Goal: Task Accomplishment & Management: Manage account settings

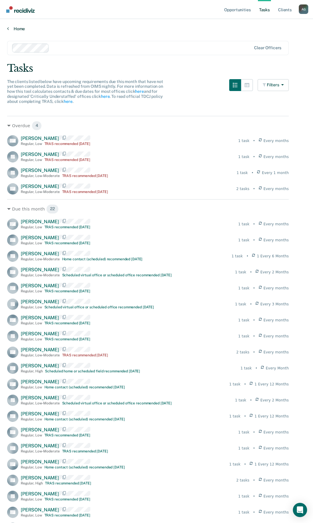
click at [17, 31] on link "Home" at bounding box center [156, 28] width 299 height 5
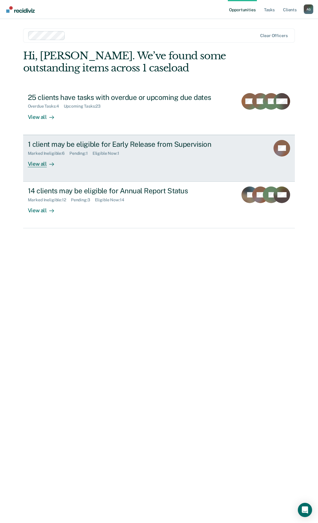
click at [49, 143] on div "1 client may be eligible for Early Release from Supervision" at bounding box center [132, 144] width 208 height 9
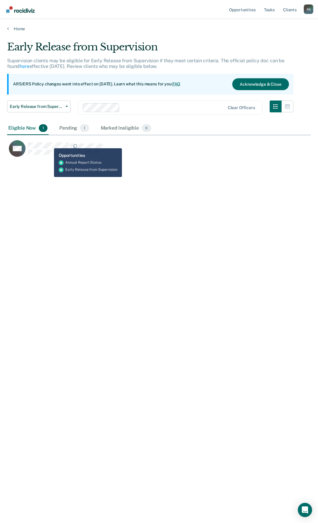
scroll to position [433, 299]
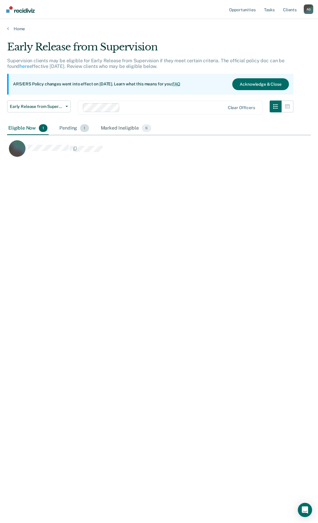
click at [63, 129] on div "Pending 1" at bounding box center [74, 128] width 32 height 13
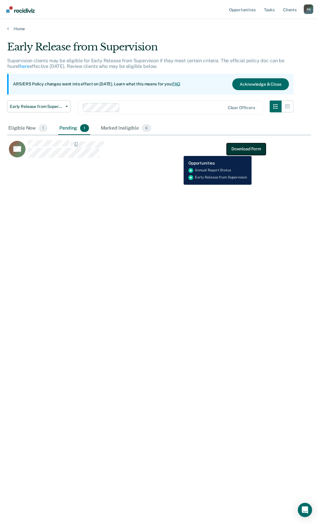
drag, startPoint x: 252, startPoint y: 151, endPoint x: 247, endPoint y: 156, distance: 6.7
click at [251, 151] on button "Download Form" at bounding box center [245, 149] width 39 height 12
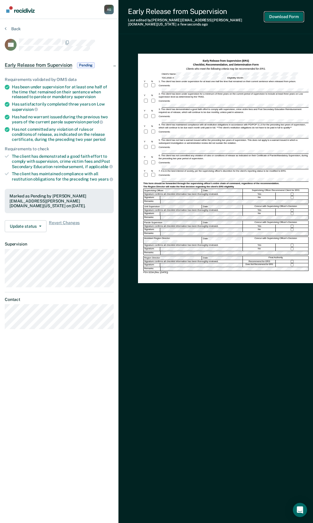
click at [291, 12] on button "Download Form" at bounding box center [284, 17] width 39 height 10
click at [41, 221] on button "Update status" at bounding box center [26, 226] width 42 height 12
click at [14, 28] on button "Back" at bounding box center [13, 28] width 16 height 5
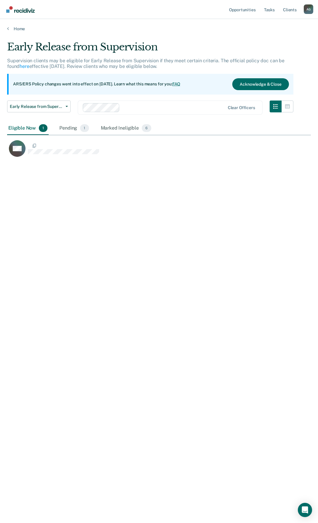
scroll to position [433, 299]
click at [17, 28] on link "Home" at bounding box center [158, 28] width 303 height 5
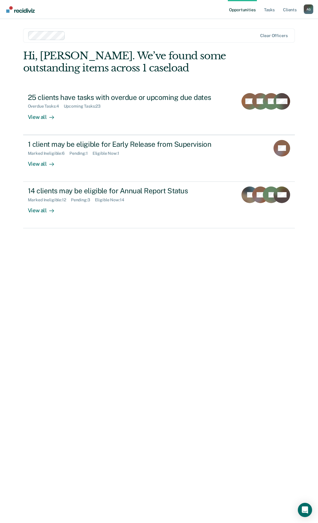
click at [94, 35] on div at bounding box center [163, 35] width 190 height 7
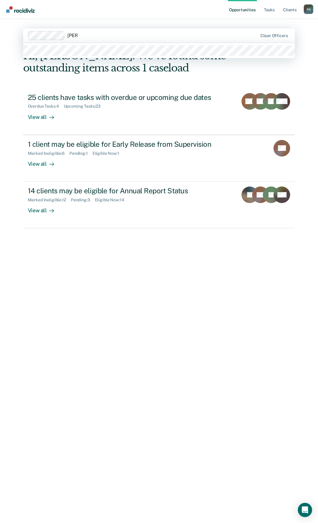
type input "[PERSON_NAME]"
click at [68, 57] on div at bounding box center [159, 50] width 272 height 15
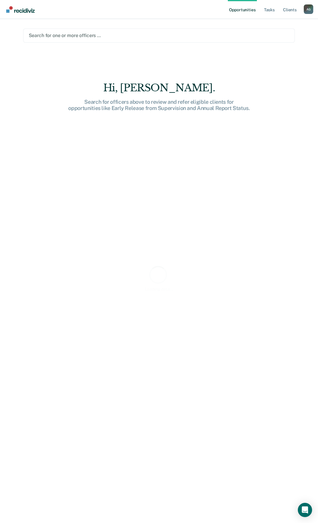
click at [68, 36] on div at bounding box center [159, 35] width 260 height 7
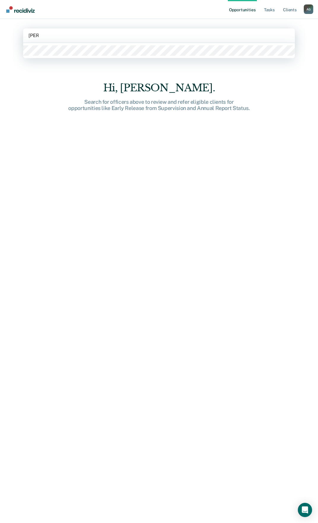
type input "[PERSON_NAME]"
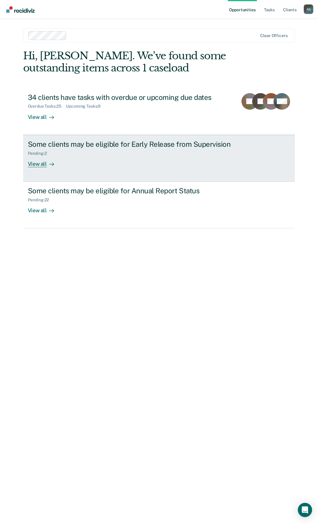
click at [84, 145] on div "Some clients may be eligible for Early Release from Supervision" at bounding box center [132, 144] width 208 height 9
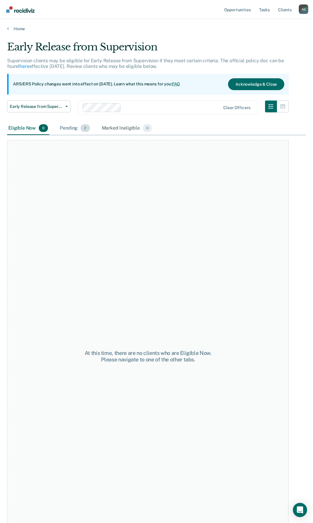
click at [72, 129] on div "Pending 2" at bounding box center [75, 128] width 32 height 13
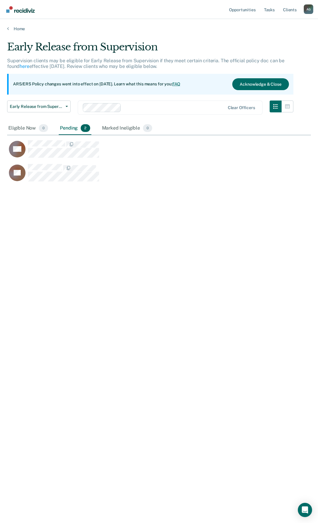
scroll to position [433, 299]
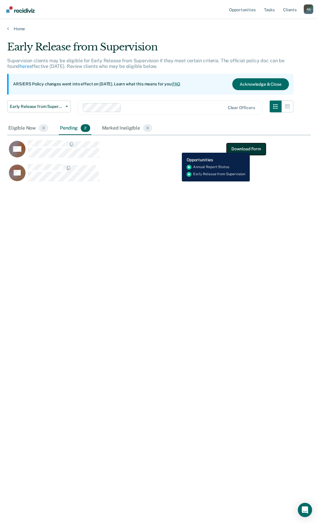
click at [250, 148] on button "Download Form" at bounding box center [245, 149] width 39 height 12
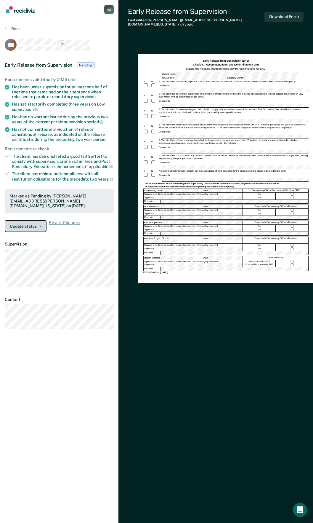
click at [43, 223] on button "Update status" at bounding box center [26, 226] width 42 height 12
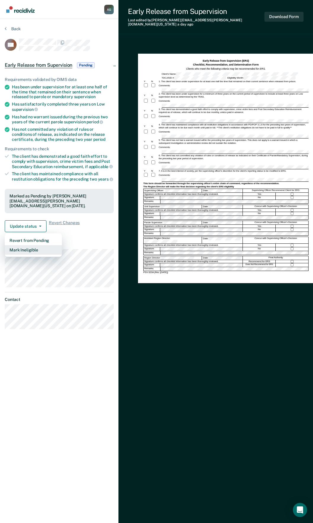
click at [21, 246] on button "Mark Ineligible" at bounding box center [33, 249] width 57 height 9
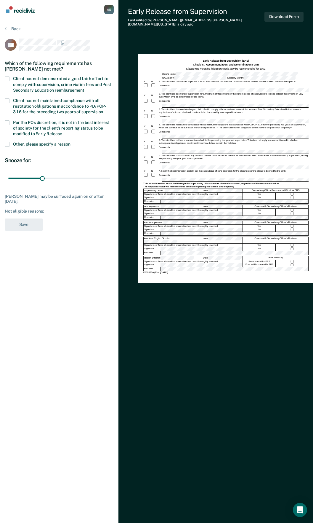
click at [9, 122] on span at bounding box center [7, 122] width 5 height 5
click at [62, 132] on input "Per the PO’s discretion, it is not in the best interest of society for the clie…" at bounding box center [62, 132] width 0 height 0
drag, startPoint x: 42, startPoint y: 178, endPoint x: 121, endPoint y: 194, distance: 80.7
type input "90"
click at [110, 183] on input "range" at bounding box center [59, 178] width 102 height 10
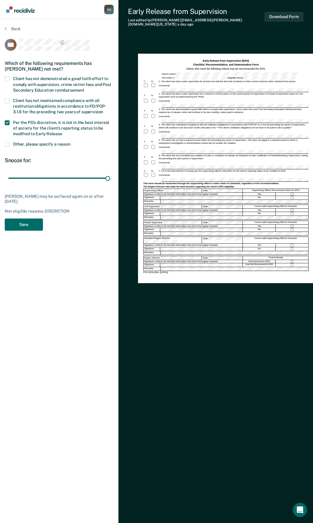
click at [9, 144] on span at bounding box center [7, 144] width 5 height 5
click at [71, 142] on input "Other, please specify a reason" at bounding box center [71, 142] width 0 height 0
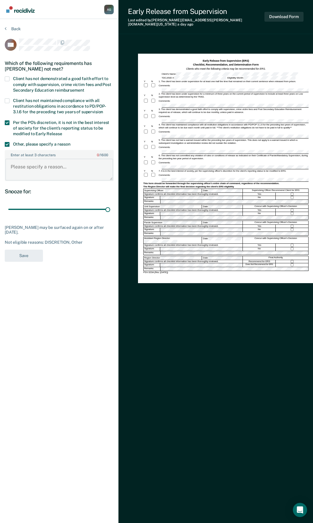
click at [36, 172] on textarea "Enter at least 3 characters 0 / 1600" at bounding box center [59, 170] width 108 height 22
click at [27, 165] on textarea "Enter at least 3 characters 0 / 1600" at bounding box center [59, 170] width 108 height 22
type textarea "IO is AGG ROB"
click at [27, 254] on button "Save" at bounding box center [24, 256] width 38 height 12
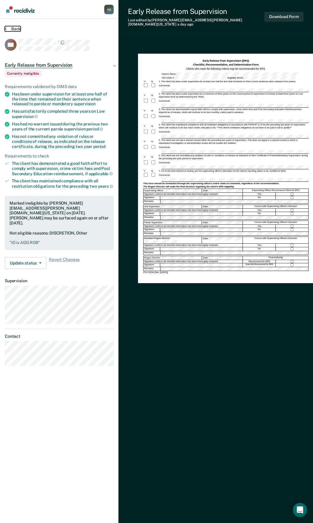
click at [11, 29] on button "Back" at bounding box center [13, 28] width 16 height 5
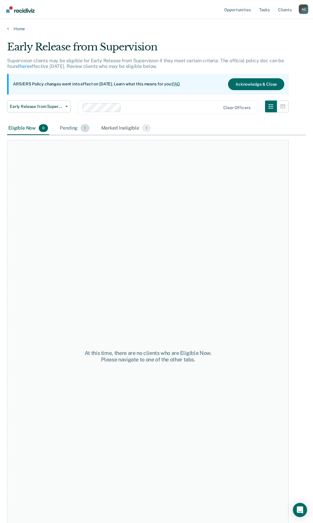
click at [77, 130] on div "Pending 1" at bounding box center [75, 128] width 32 height 13
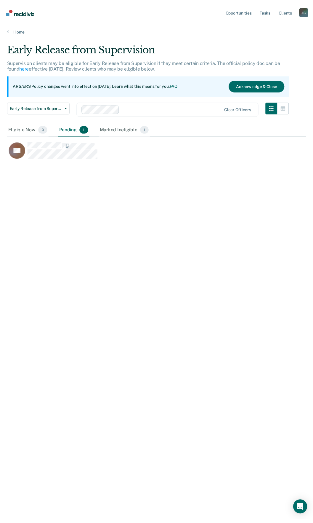
scroll to position [433, 299]
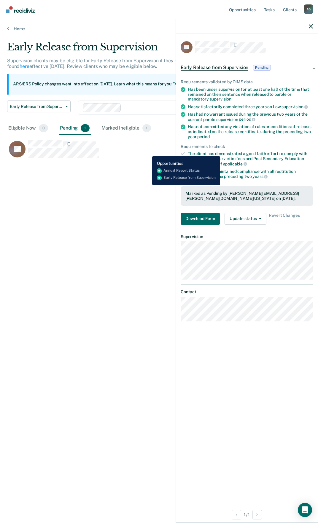
click at [148, 152] on div "LS Download Form" at bounding box center [136, 149] width 258 height 18
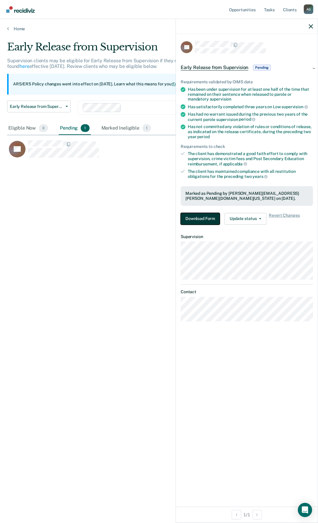
click at [199, 222] on button "Download Form" at bounding box center [199, 219] width 39 height 12
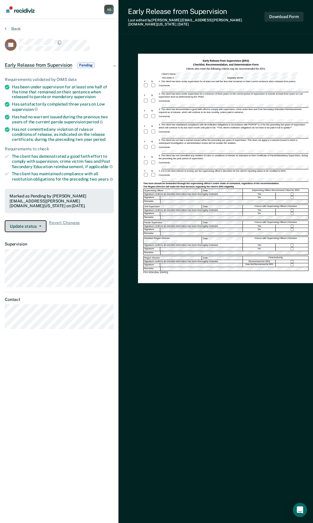
click at [25, 223] on button "Update status" at bounding box center [26, 226] width 42 height 12
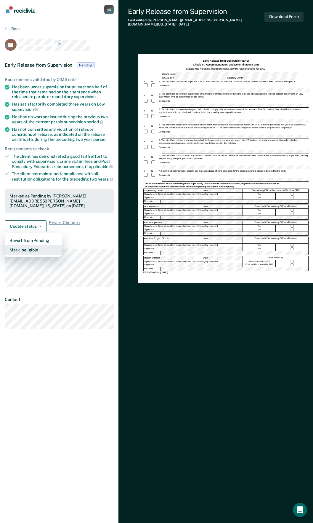
click at [20, 245] on button "Mark Ineligible" at bounding box center [33, 249] width 57 height 9
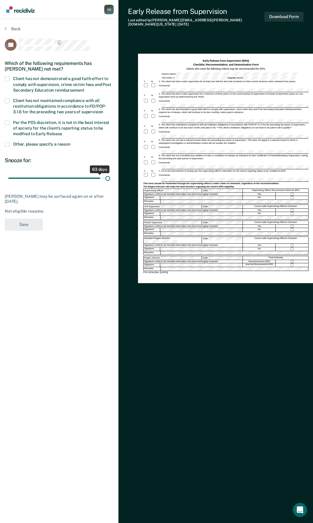
drag, startPoint x: 44, startPoint y: 178, endPoint x: 163, endPoint y: 181, distance: 119.5
type input "90"
click at [110, 181] on input "range" at bounding box center [59, 178] width 102 height 10
click at [5, 124] on span at bounding box center [7, 122] width 5 height 5
click at [62, 132] on input "Per the PO’s discretion, it is not in the best interest of society for the clie…" at bounding box center [62, 132] width 0 height 0
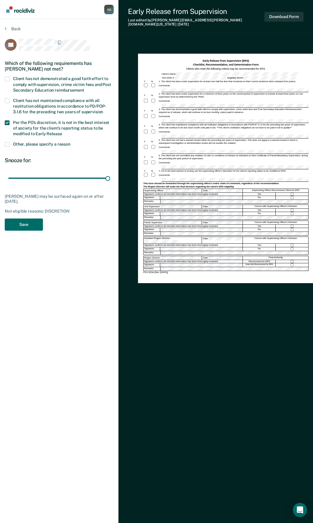
click at [7, 143] on span at bounding box center [7, 144] width 5 height 5
click at [71, 142] on input "Other, please specify a reason" at bounding box center [71, 142] width 0 height 0
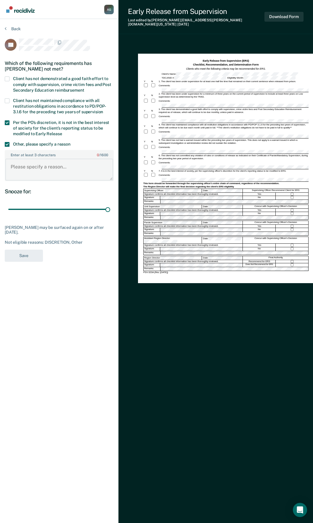
click at [35, 163] on textarea "Enter at least 3 characters 0 / 1600" at bounding box center [59, 170] width 108 height 22
type textarea "IO ASSULT BDILY INJ TO ELDERY"
click at [18, 253] on button "Save" at bounding box center [24, 256] width 38 height 12
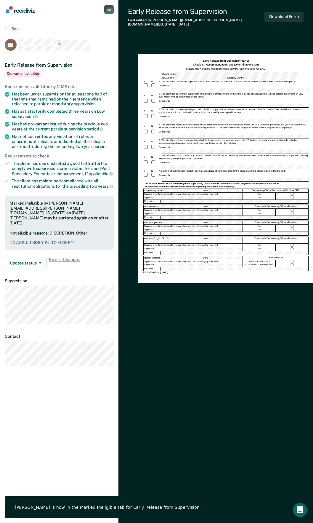
click at [9, 25] on section "Back LS Early Release from Supervision Currently ineligible Requirements valida…" at bounding box center [59, 198] width 119 height 359
click at [8, 26] on button "Back" at bounding box center [13, 28] width 16 height 5
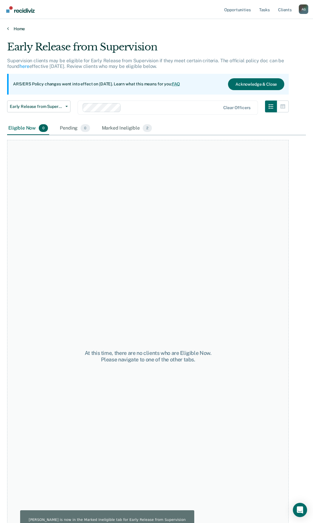
click at [15, 27] on link "Home" at bounding box center [156, 28] width 299 height 5
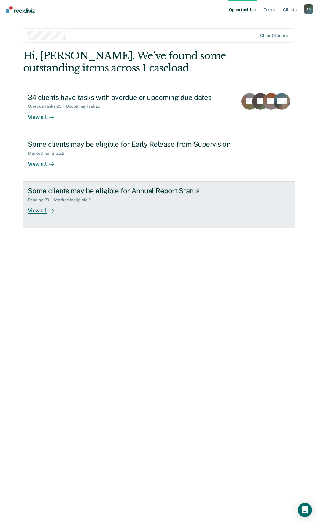
click at [42, 210] on div "View all" at bounding box center [44, 208] width 33 height 12
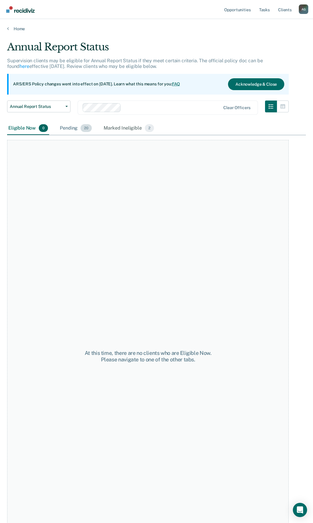
click at [73, 129] on div "Pending 20" at bounding box center [76, 128] width 34 height 13
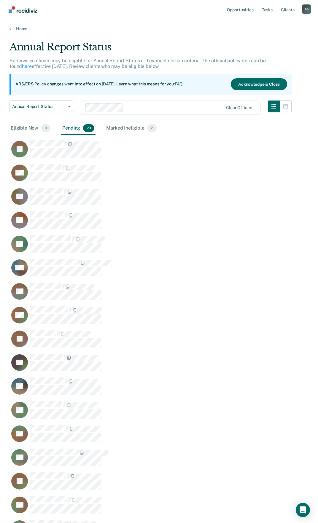
scroll to position [567, 295]
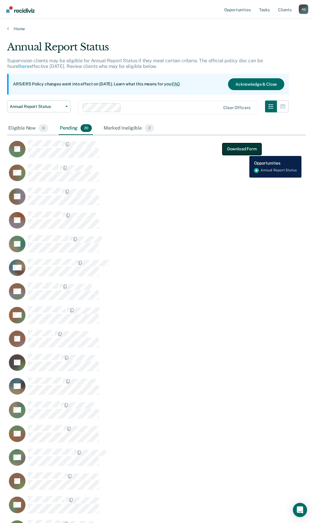
click at [245, 151] on button "Download Form" at bounding box center [242, 149] width 39 height 12
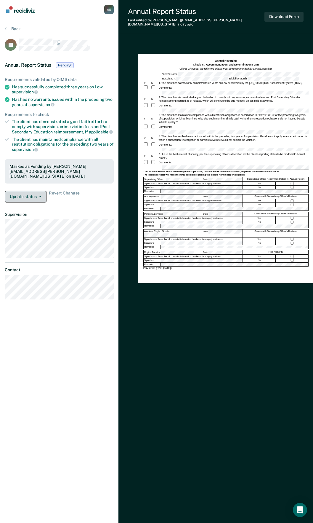
click at [40, 192] on button "Update status" at bounding box center [26, 197] width 42 height 12
click at [13, 27] on button "Back" at bounding box center [13, 28] width 16 height 5
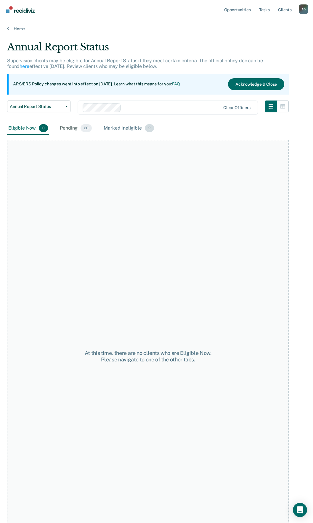
click at [119, 129] on div "Marked Ineligible 2" at bounding box center [129, 128] width 53 height 13
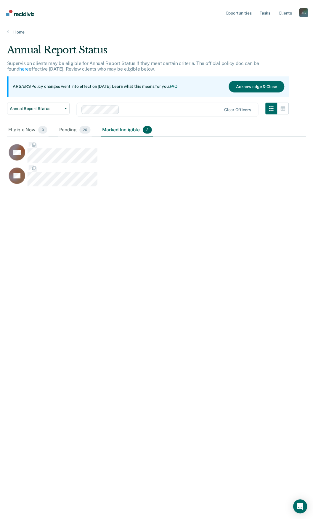
scroll to position [433, 299]
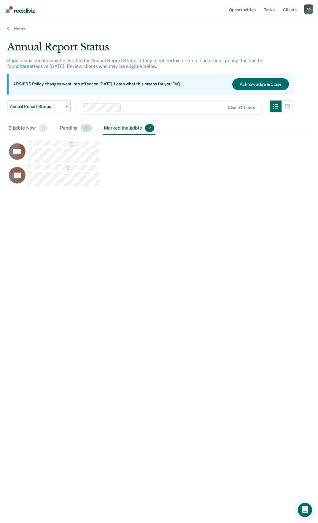
click at [71, 126] on div "Pending 20" at bounding box center [76, 128] width 34 height 13
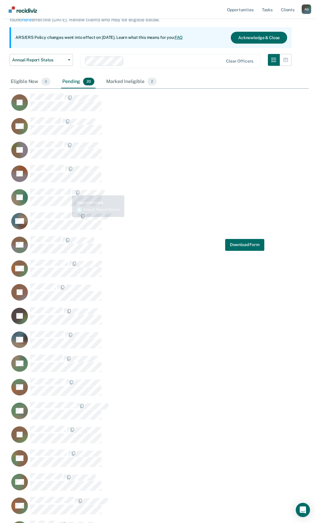
scroll to position [0, 0]
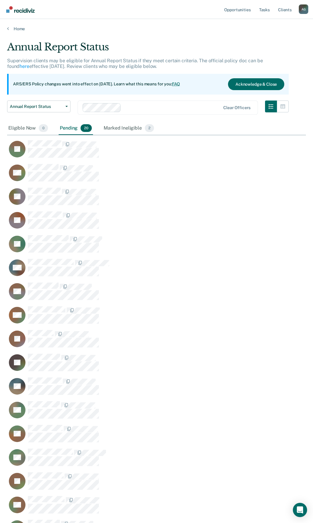
click at [14, 32] on main "Annual Report Status Supervision clients may be eligible for Annual Report Stat…" at bounding box center [156, 342] width 313 height 623
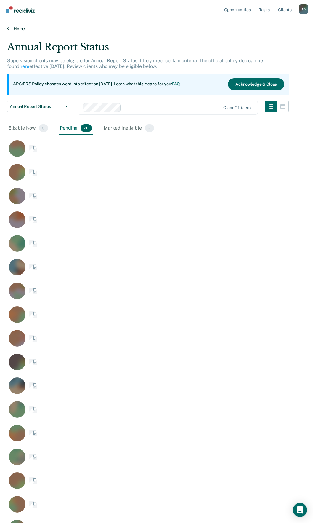
click at [16, 28] on link "Home" at bounding box center [156, 28] width 299 height 5
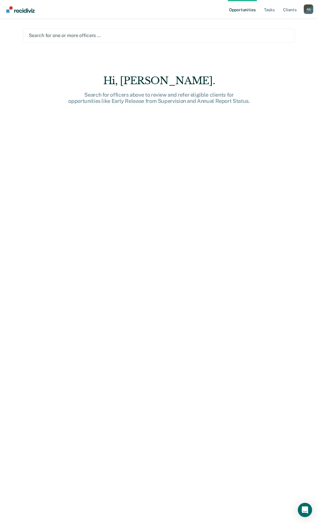
click at [44, 30] on div "Search for one or more officers …" at bounding box center [159, 35] width 272 height 14
click at [41, 37] on div at bounding box center [159, 35] width 260 height 7
type input "h"
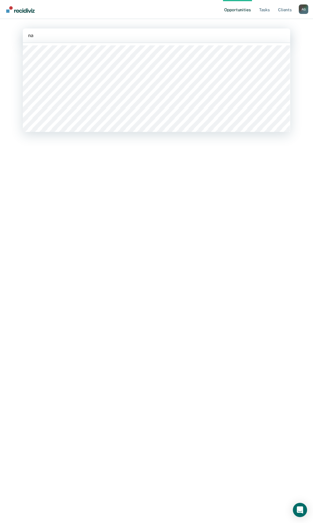
type input "n"
type input "o"
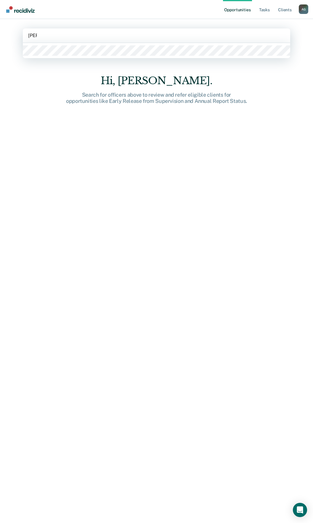
type input "[PERSON_NAME]"
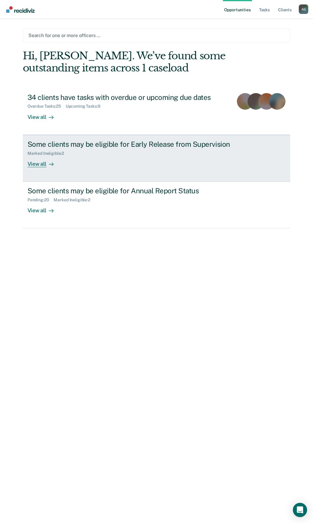
click at [96, 146] on div "Some clients may be eligible for Early Release from Supervision" at bounding box center [132, 144] width 208 height 9
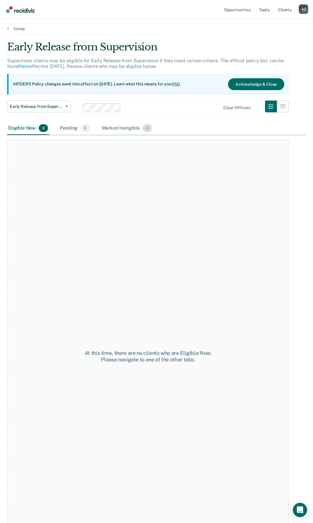
click at [126, 128] on div "Marked Ineligible 2" at bounding box center [127, 128] width 53 height 13
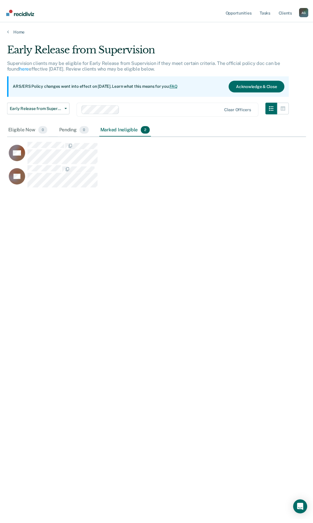
scroll to position [433, 299]
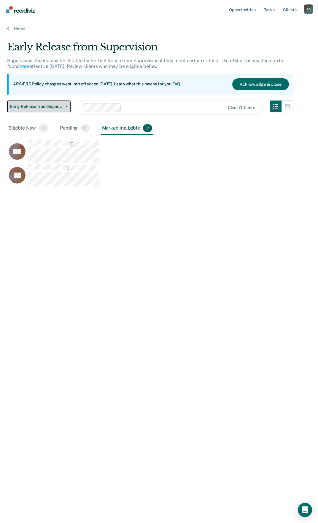
click at [53, 103] on button "Early Release from Supervision" at bounding box center [38, 106] width 63 height 12
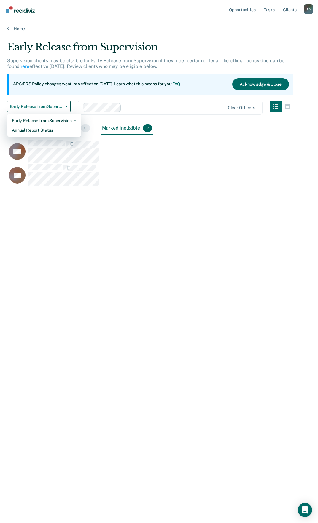
click at [32, 135] on div "Early Release from Supervision Annual Report Status" at bounding box center [44, 125] width 74 height 24
click at [35, 131] on div "Annual Report Status" at bounding box center [44, 129] width 65 height 9
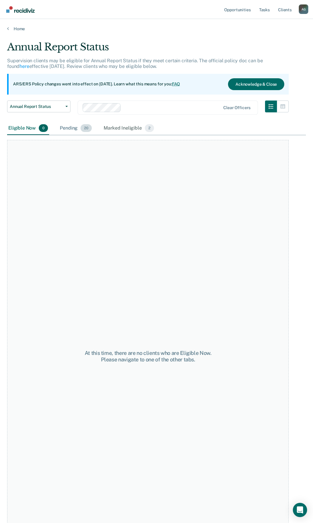
click at [65, 127] on div "Pending 20" at bounding box center [76, 128] width 34 height 13
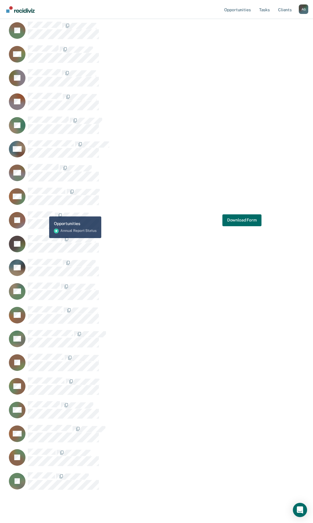
scroll to position [134, 0]
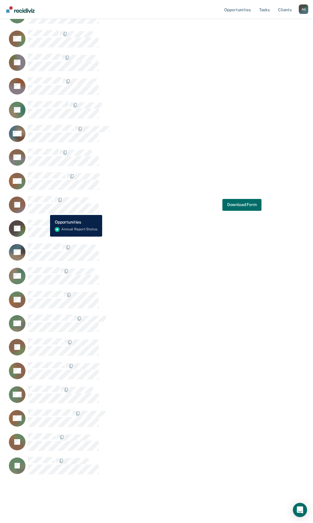
drag, startPoint x: 43, startPoint y: 212, endPoint x: 169, endPoint y: 170, distance: 132.5
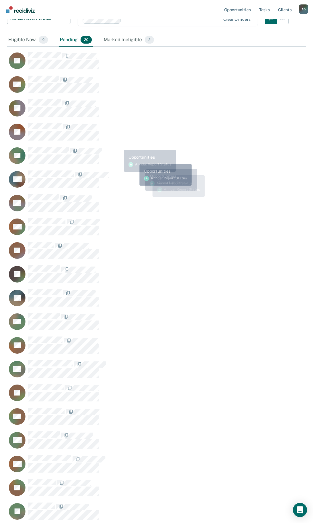
scroll to position [15, 0]
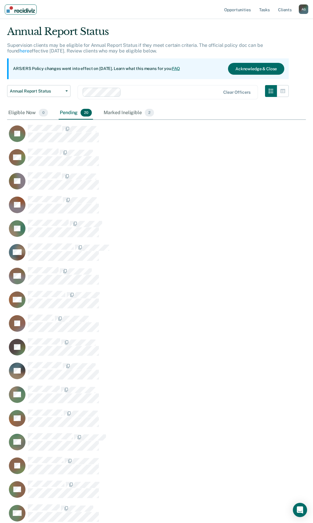
click at [19, 12] on img "Main navigation" at bounding box center [21, 9] width 28 height 7
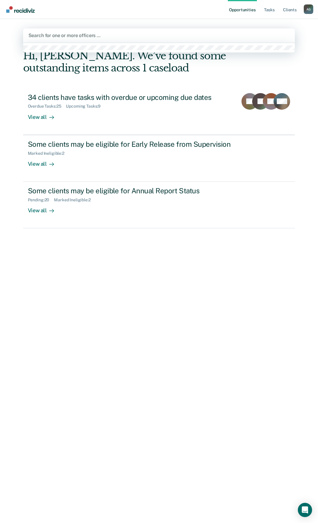
click at [96, 38] on div at bounding box center [158, 35] width 261 height 7
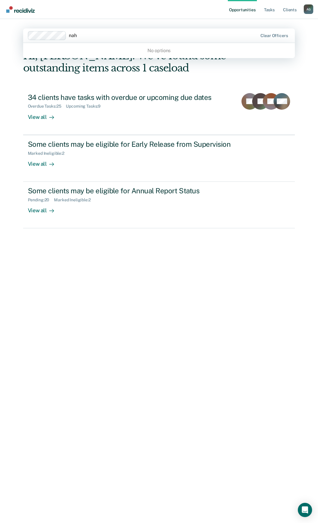
type input "nahi"
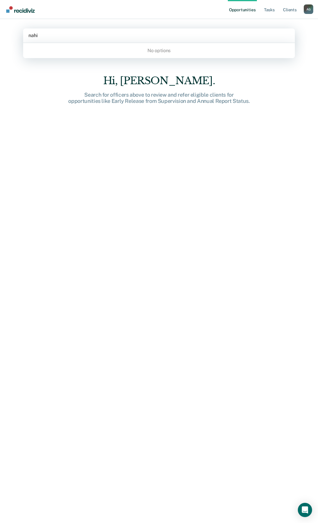
click at [50, 36] on div "nahi" at bounding box center [158, 35] width 261 height 7
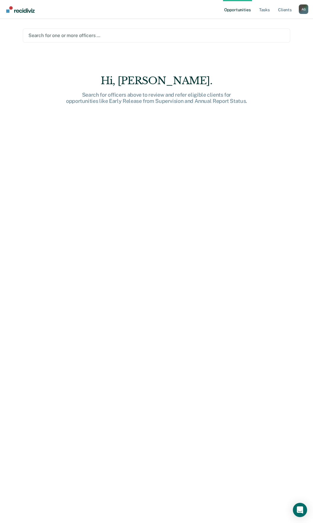
click at [71, 36] on div at bounding box center [156, 35] width 256 height 7
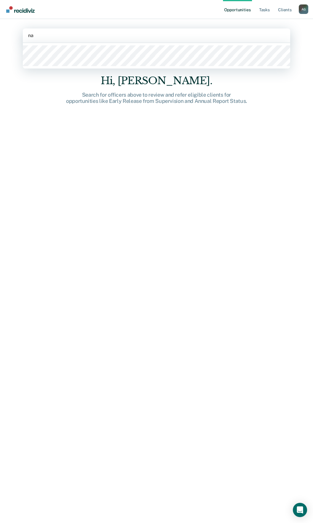
type input "n"
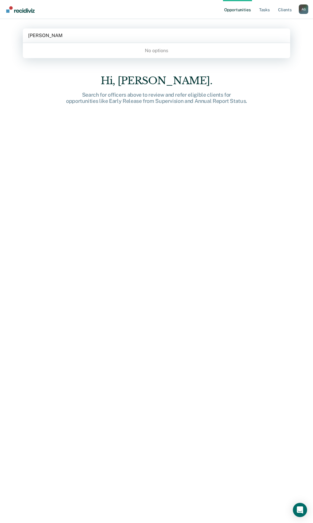
type input "[PERSON_NAME]"
click at [98, 41] on div "Search for one or more officers …" at bounding box center [157, 35] width 268 height 14
click at [47, 34] on div at bounding box center [156, 35] width 256 height 7
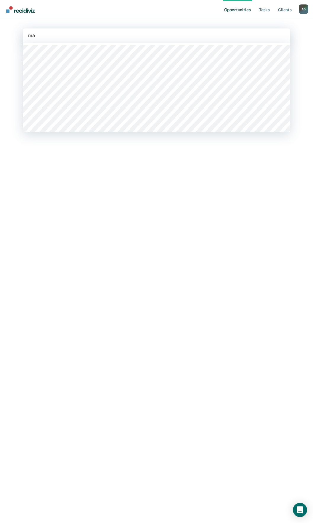
type input "m"
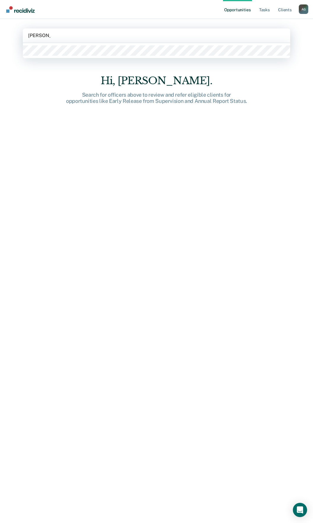
type input "[PERSON_NAME]"
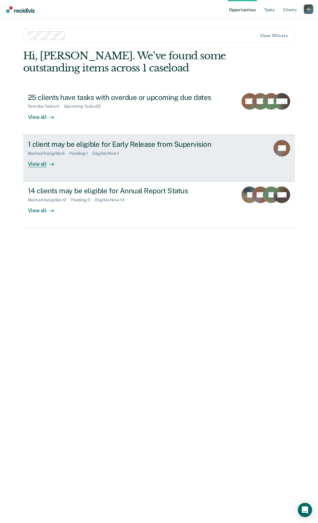
click at [34, 163] on div "View all" at bounding box center [44, 162] width 33 height 12
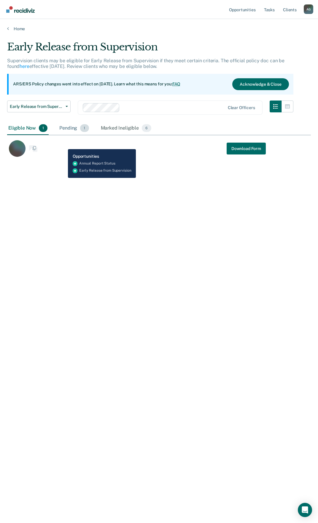
scroll to position [433, 299]
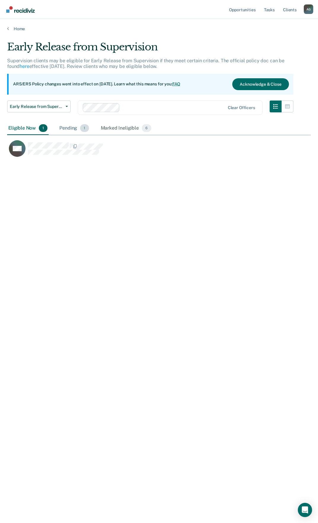
click at [71, 127] on div "Pending 1" at bounding box center [74, 128] width 32 height 13
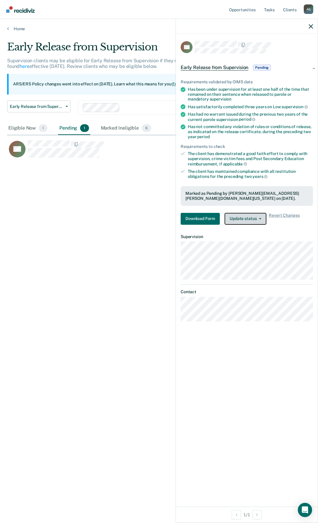
click at [260, 219] on button "Update status" at bounding box center [245, 219] width 42 height 12
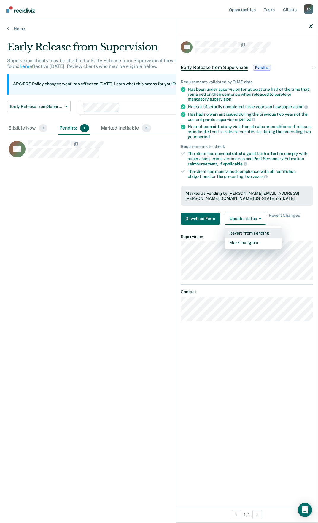
click at [250, 233] on button "Revert from Pending" at bounding box center [252, 232] width 57 height 9
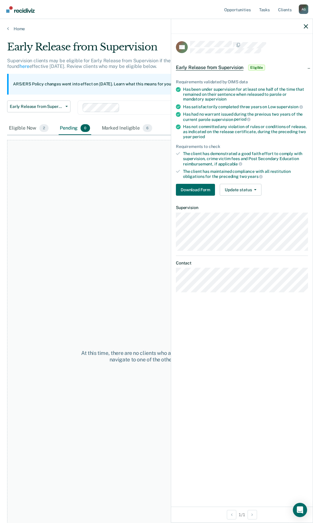
drag, startPoint x: 30, startPoint y: 129, endPoint x: 52, endPoint y: 154, distance: 34.0
click at [49, 154] on div "Early Release from Supervision Supervision clients may be eligible for Early Re…" at bounding box center [156, 259] width 299 height 437
click at [227, 184] on button "Update status" at bounding box center [241, 190] width 42 height 12
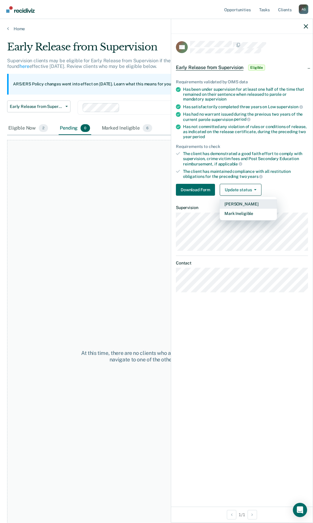
click at [251, 202] on button "[PERSON_NAME]" at bounding box center [248, 203] width 57 height 9
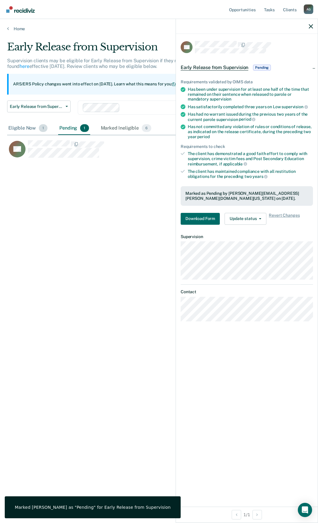
click at [30, 129] on div "Eligible Now 1" at bounding box center [27, 128] width 41 height 13
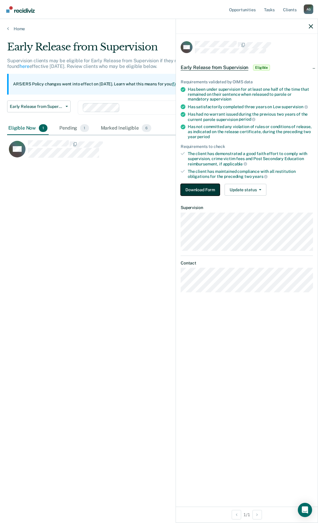
click at [213, 189] on button "Download Form" at bounding box center [199, 190] width 39 height 12
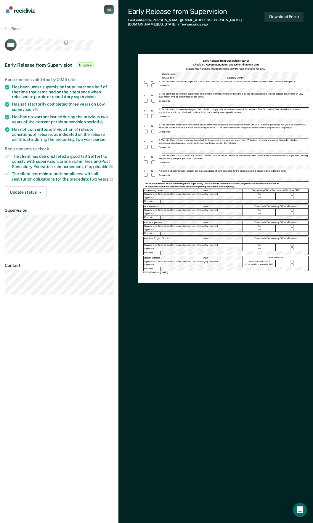
click at [194, 114] on div "Comments:" at bounding box center [225, 118] width 165 height 9
click at [172, 145] on div "Comments:" at bounding box center [225, 147] width 165 height 5
click at [210, 149] on form "Early Release from Supervision (ERS) Checklist, Recommendation, and Determinati…" at bounding box center [225, 166] width 165 height 215
click at [277, 14] on button "Download Form" at bounding box center [284, 17] width 39 height 10
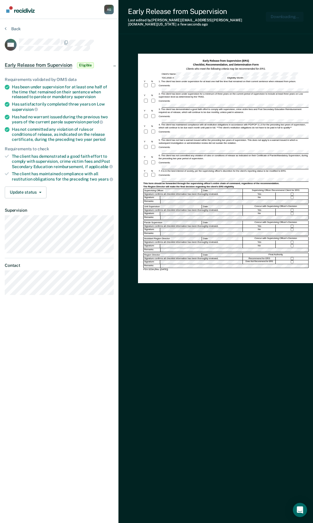
click at [171, 225] on div "Signature confirms all checklist information has been thoroughly reviewed." at bounding box center [194, 226] width 100 height 3
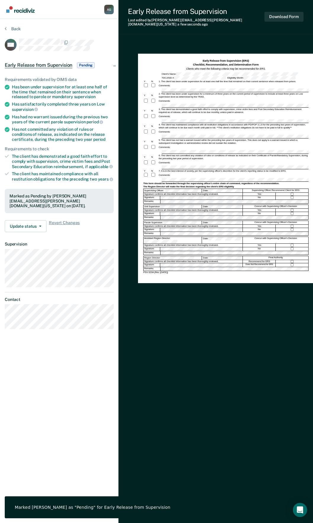
click at [296, 64] on div "Early Release from Supervision (ERS) Checklist, Recommendation, and Determinati…" at bounding box center [225, 65] width 165 height 12
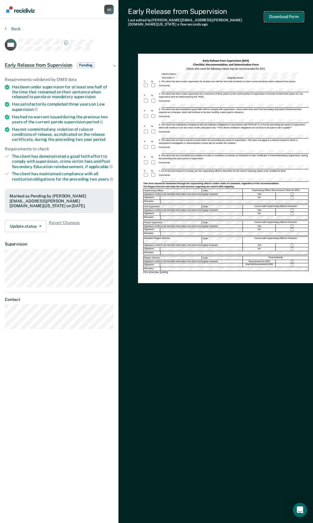
click at [269, 12] on button "Download Form" at bounding box center [284, 17] width 39 height 10
click at [36, 222] on button "Update status" at bounding box center [26, 226] width 42 height 12
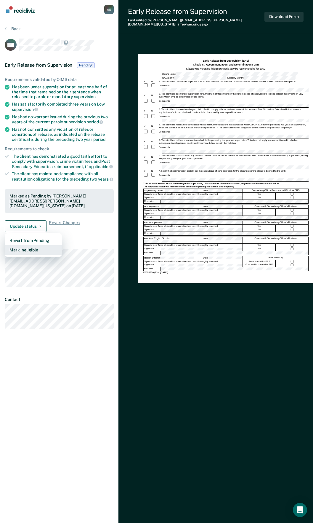
click at [34, 245] on button "Mark Ineligible" at bounding box center [33, 249] width 57 height 9
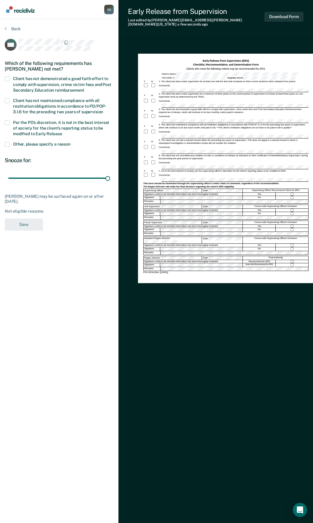
drag, startPoint x: 41, startPoint y: 179, endPoint x: 138, endPoint y: 187, distance: 97.2
type input "90"
click at [110, 183] on input "range" at bounding box center [59, 178] width 102 height 10
click at [11, 123] on label "Per the PO’s discretion, it is not in the best interest of society for the clie…" at bounding box center [59, 128] width 109 height 17
click at [62, 132] on input "Per the PO’s discretion, it is not in the best interest of society for the clie…" at bounding box center [62, 132] width 0 height 0
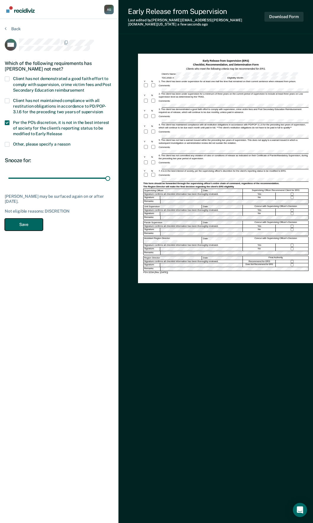
click at [20, 222] on button "Save" at bounding box center [24, 224] width 38 height 12
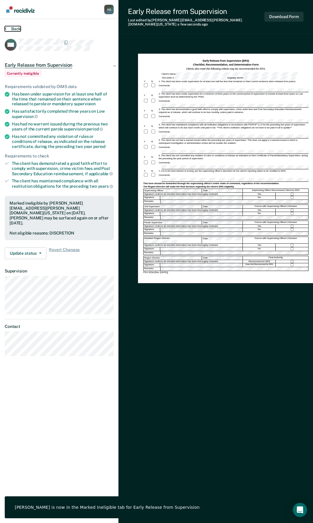
click at [12, 29] on button "Back" at bounding box center [13, 28] width 16 height 5
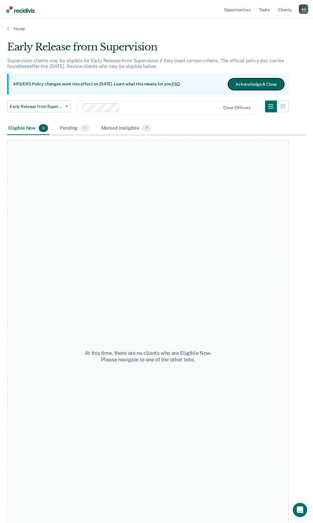
drag, startPoint x: 258, startPoint y: 84, endPoint x: 233, endPoint y: 90, distance: 25.6
click at [233, 90] on div "ARS/ERS Policy changes went into effect on [DATE]. Learn what this means for yo…" at bounding box center [148, 84] width 282 height 21
click at [262, 85] on button "Acknowledge & Close" at bounding box center [256, 84] width 56 height 12
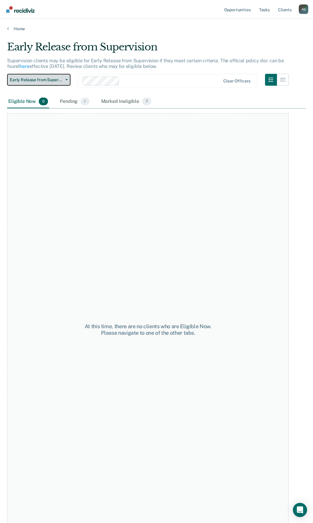
click at [65, 80] on button "Early Release from Supervision" at bounding box center [38, 80] width 63 height 12
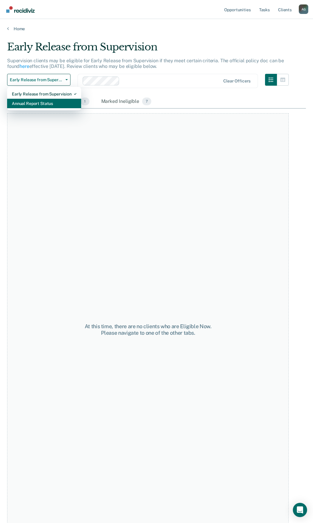
click at [63, 107] on div "Annual Report Status" at bounding box center [44, 103] width 65 height 9
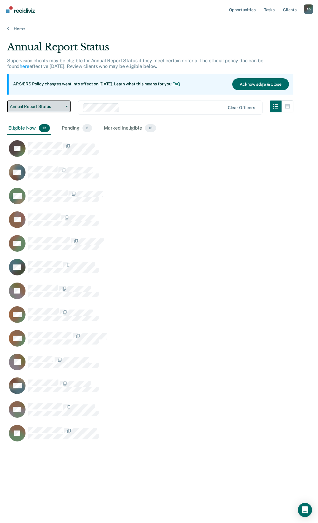
scroll to position [433, 299]
click at [157, 42] on div "Annual Report Status" at bounding box center [150, 49] width 286 height 17
click at [15, 29] on link "Home" at bounding box center [158, 28] width 303 height 5
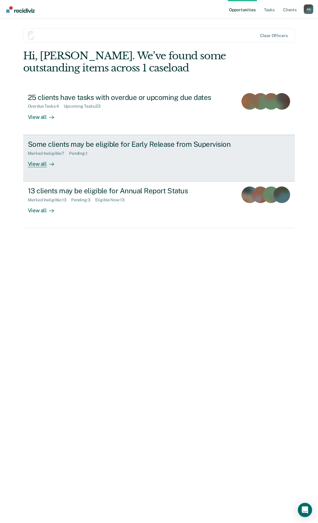
click at [64, 143] on div "Some clients may be eligible for Early Release from Supervision" at bounding box center [132, 144] width 208 height 9
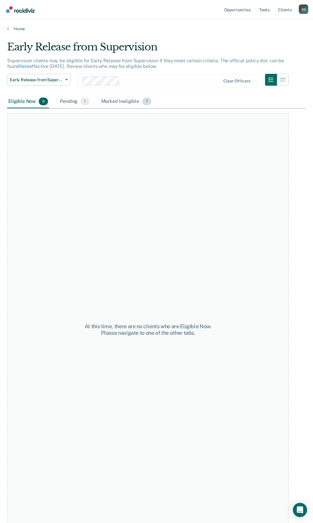
click at [118, 103] on div "Marked Ineligible 7" at bounding box center [126, 101] width 53 height 13
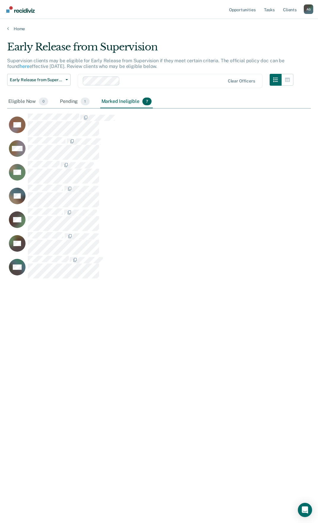
scroll to position [433, 299]
click at [17, 31] on link "Home" at bounding box center [158, 28] width 303 height 5
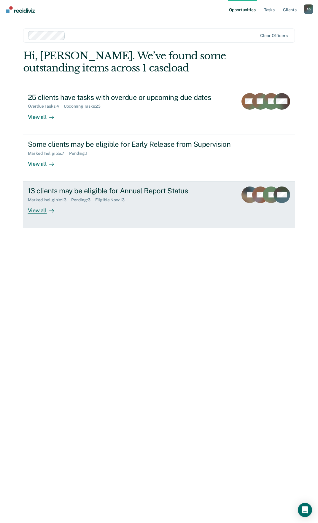
click at [81, 190] on div "13 clients may be eligible for Annual Report Status" at bounding box center [130, 190] width 205 height 9
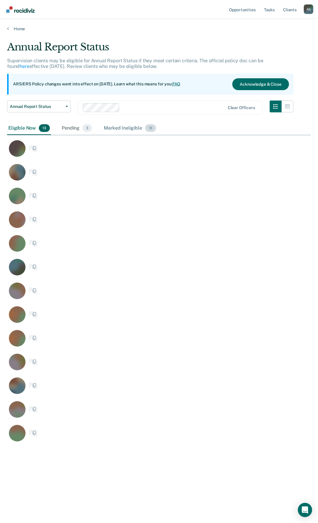
click at [123, 125] on div "Marked Ineligible 13" at bounding box center [130, 128] width 54 height 13
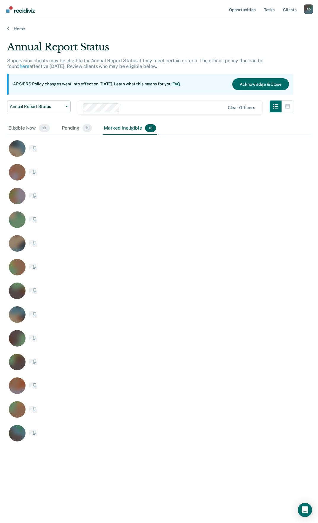
scroll to position [433, 299]
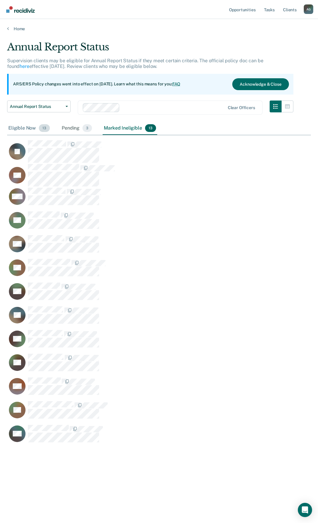
click at [10, 128] on div "Eligible Now 13" at bounding box center [29, 128] width 44 height 13
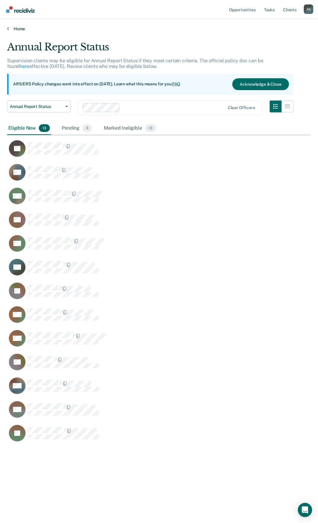
click at [13, 26] on link "Home" at bounding box center [158, 28] width 303 height 5
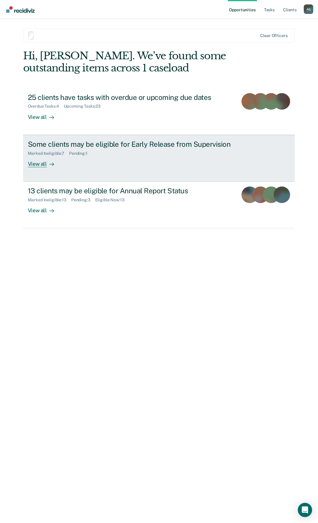
click at [52, 144] on div "Some clients may be eligible for Early Release from Supervision" at bounding box center [132, 144] width 208 height 9
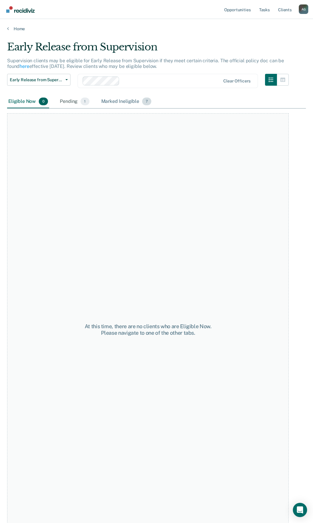
click at [124, 103] on div "Marked Ineligible 7" at bounding box center [126, 101] width 53 height 13
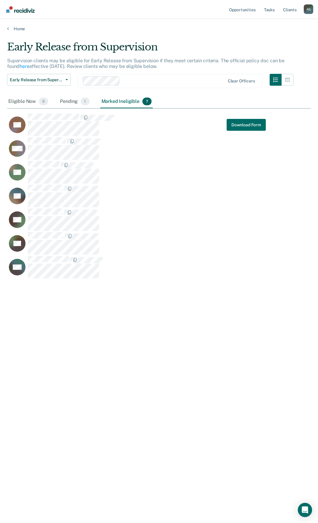
scroll to position [433, 299]
click at [63, 103] on div "Pending 1" at bounding box center [75, 101] width 32 height 13
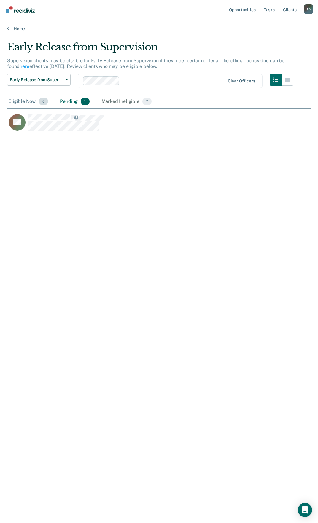
click at [26, 100] on div "Eligible Now 0" at bounding box center [28, 101] width 42 height 13
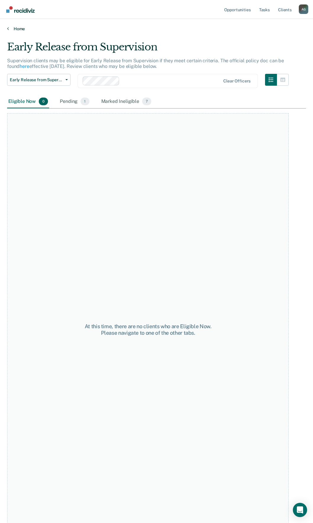
drag, startPoint x: 294, startPoint y: 0, endPoint x: 21, endPoint y: 29, distance: 274.4
click at [21, 29] on link "Home" at bounding box center [156, 28] width 299 height 5
